Goal: Navigation & Orientation: Find specific page/section

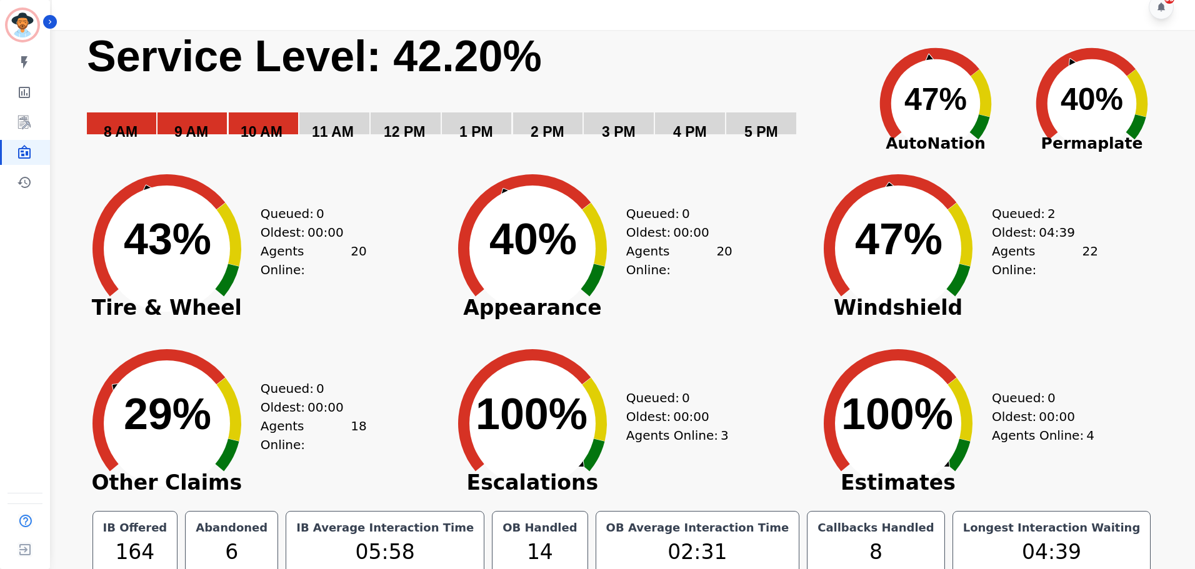
scroll to position [28, 0]
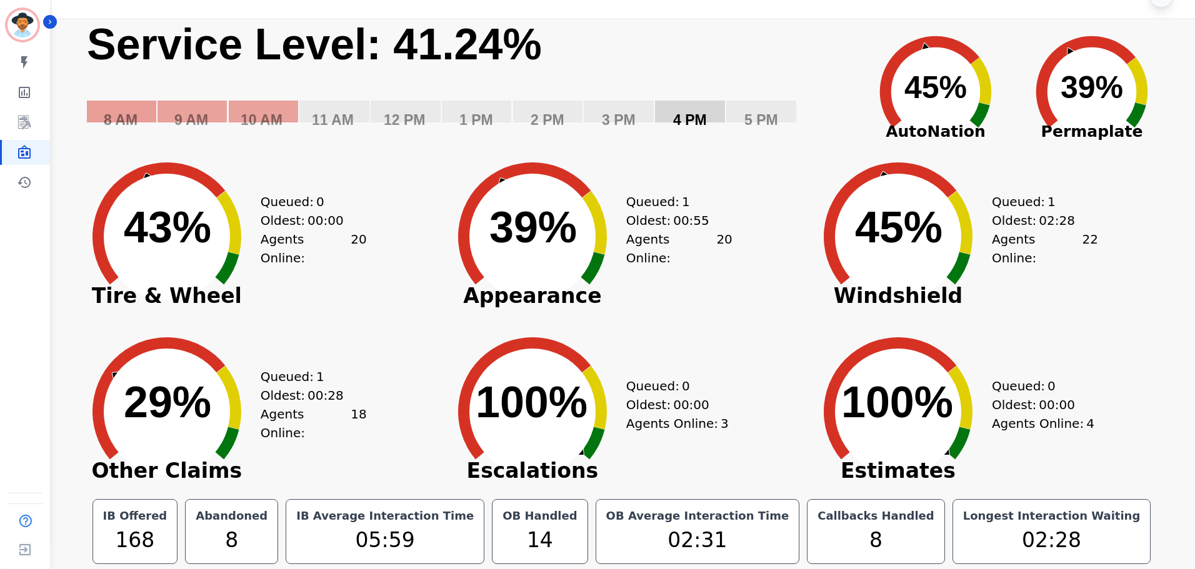
click at [695, 50] on rect "Service Level: 0%" at bounding box center [470, 82] width 769 height 128
